Goal: Find specific page/section: Find specific page/section

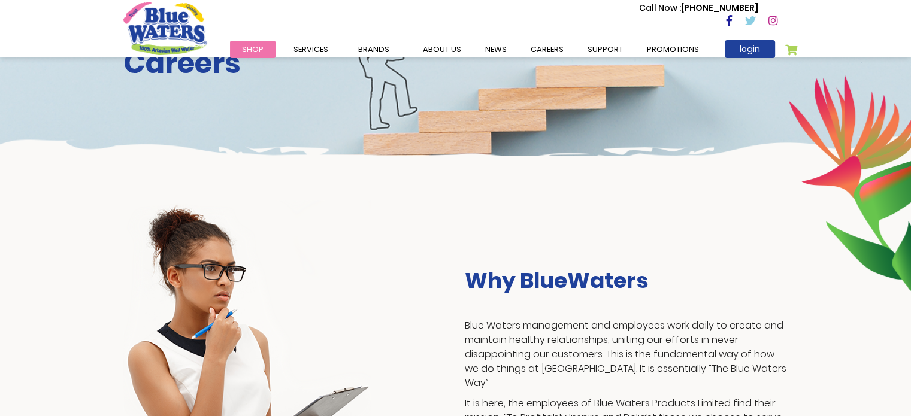
scroll to position [75, 0]
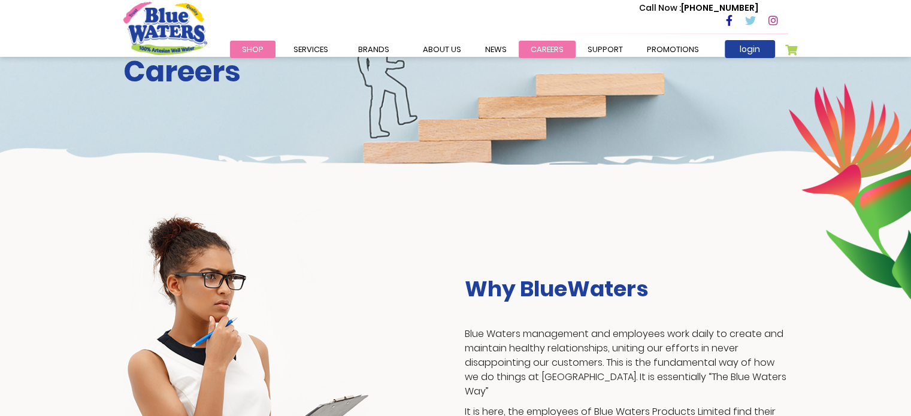
click at [523, 46] on link "careers" at bounding box center [547, 49] width 57 height 17
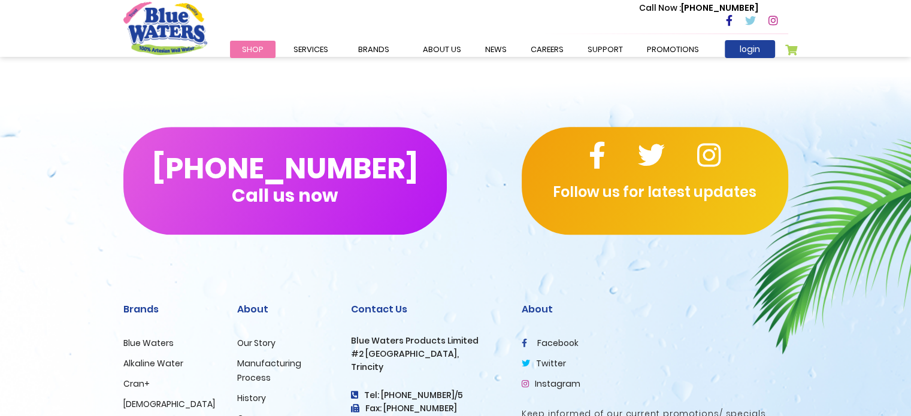
scroll to position [1242, 0]
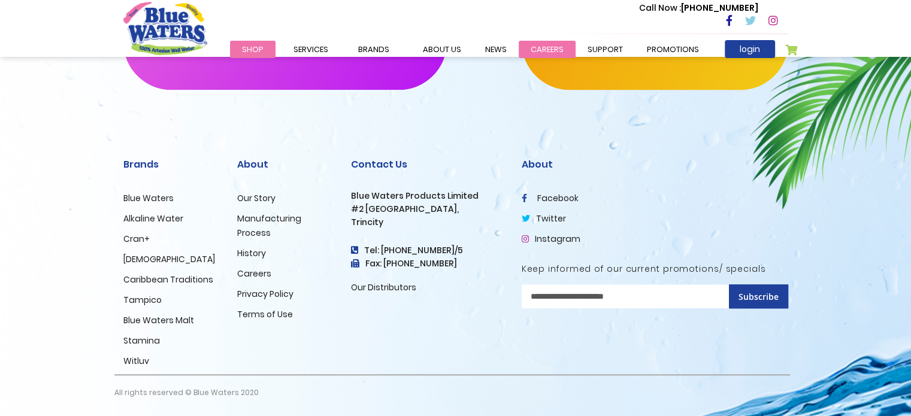
click at [527, 46] on link "careers" at bounding box center [547, 49] width 57 height 17
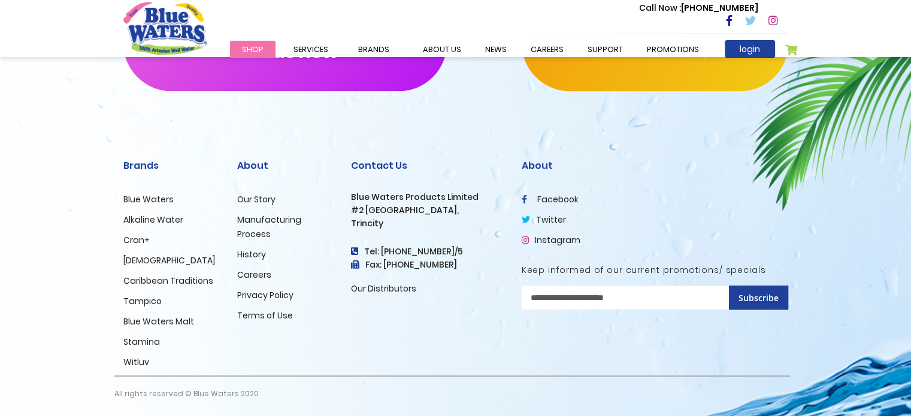
scroll to position [1242, 0]
